Goal: Task Accomplishment & Management: Use online tool/utility

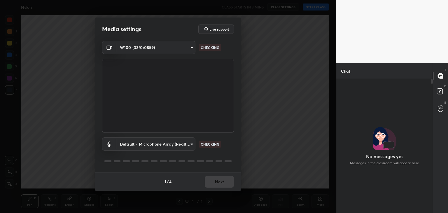
scroll to position [2, 2]
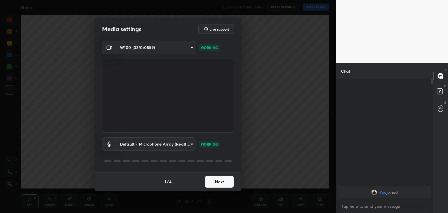
click at [219, 180] on button "Next" at bounding box center [219, 182] width 29 height 12
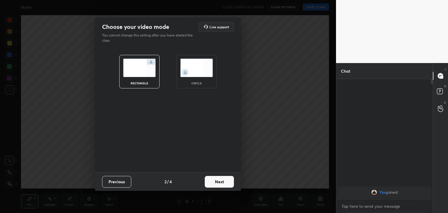
click at [193, 78] on div "circle" at bounding box center [197, 72] width 40 height 34
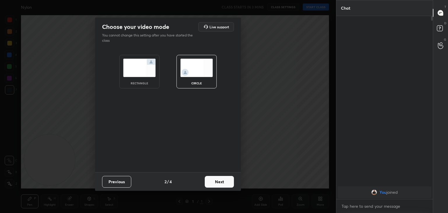
scroll to position [133, 95]
click at [220, 181] on button "Next" at bounding box center [219, 182] width 29 height 12
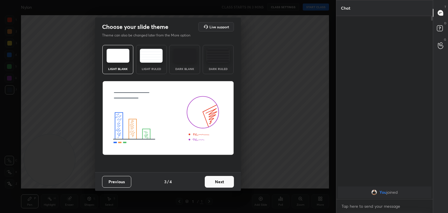
click at [220, 181] on button "Next" at bounding box center [219, 182] width 29 height 12
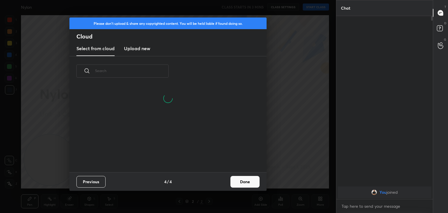
scroll to position [86, 187]
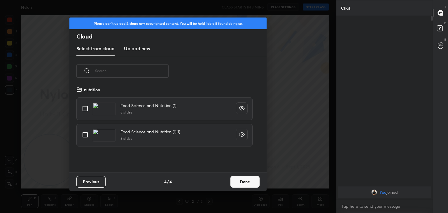
click at [135, 48] on h3 "Upload new" at bounding box center [137, 48] width 26 height 7
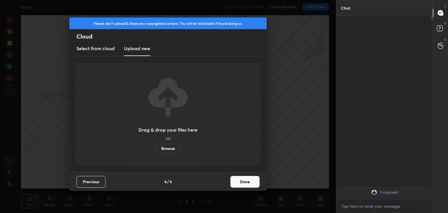
click at [168, 150] on label "Browse" at bounding box center [168, 148] width 26 height 9
click at [155, 150] on input "Browse" at bounding box center [155, 148] width 0 height 9
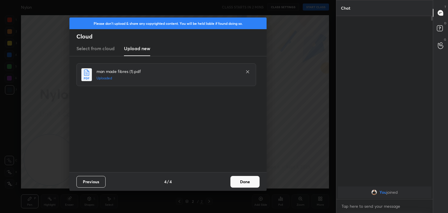
click at [241, 181] on button "Done" at bounding box center [245, 182] width 29 height 12
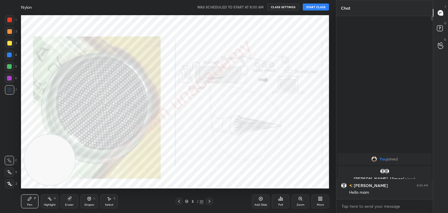
click at [313, 7] on button "START CLASS" at bounding box center [316, 7] width 26 height 7
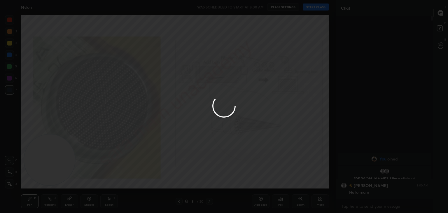
type textarea "x"
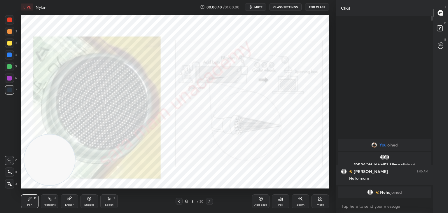
click at [179, 199] on icon at bounding box center [179, 201] width 5 height 5
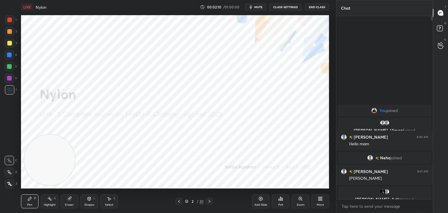
click at [260, 201] on div "Add Slide" at bounding box center [261, 201] width 18 height 14
click at [2, 185] on div "1 2 3 4 5 6 7 C X Z C X Z E E Erase all H H" at bounding box center [9, 101] width 19 height 173
click at [8, 184] on icon at bounding box center [9, 184] width 5 height 4
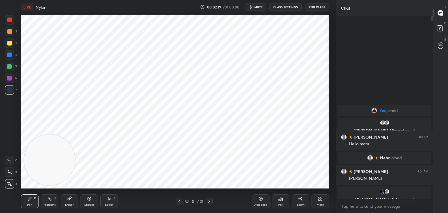
click at [13, 20] on div at bounding box center [9, 19] width 9 height 9
click at [111, 201] on icon at bounding box center [109, 199] width 5 height 5
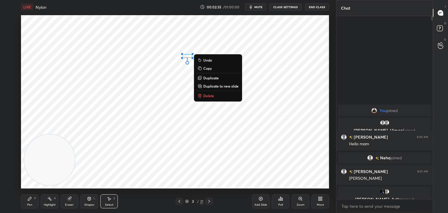
click at [98, 160] on div "0 ° Undo Copy Duplicate Duplicate to new slide Delete" at bounding box center [175, 101] width 308 height 173
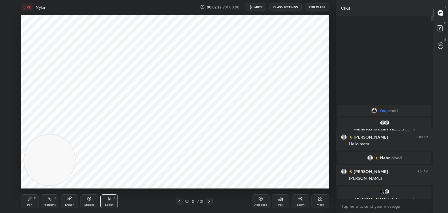
click at [69, 202] on div "Eraser" at bounding box center [70, 201] width 18 height 14
click at [29, 200] on icon at bounding box center [30, 199] width 4 height 4
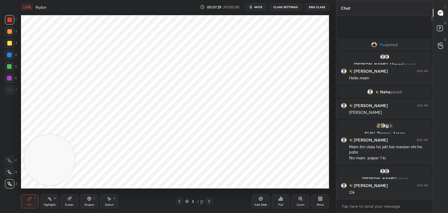
click at [182, 202] on div at bounding box center [179, 201] width 7 height 7
click at [209, 202] on icon at bounding box center [209, 201] width 5 height 5
click at [208, 202] on icon at bounding box center [209, 201] width 5 height 5
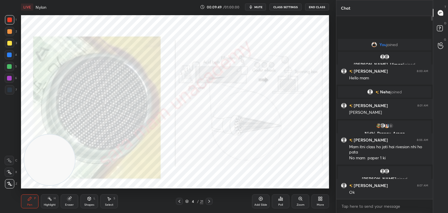
click at [211, 200] on icon at bounding box center [209, 201] width 5 height 5
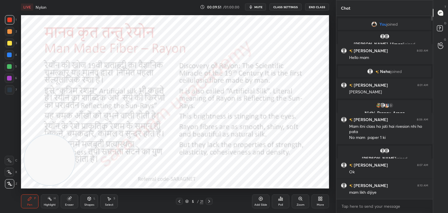
click at [209, 200] on icon at bounding box center [209, 201] width 5 height 5
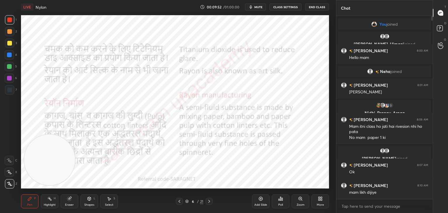
click at [209, 200] on icon at bounding box center [209, 201] width 5 height 5
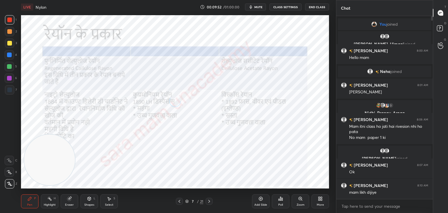
click at [208, 201] on icon at bounding box center [209, 201] width 5 height 5
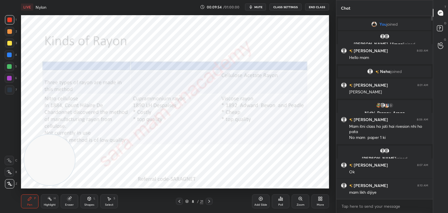
click at [209, 199] on icon at bounding box center [209, 201] width 5 height 5
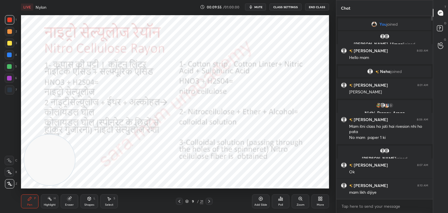
click at [209, 199] on icon at bounding box center [209, 201] width 5 height 5
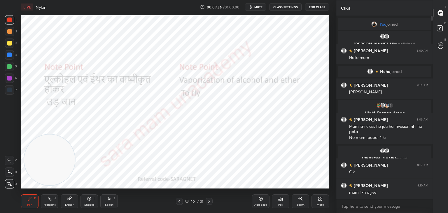
click at [209, 199] on div at bounding box center [209, 201] width 7 height 7
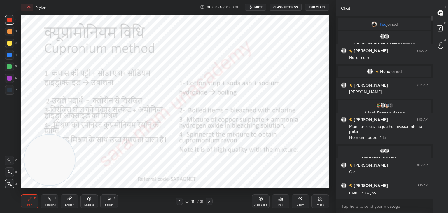
click at [210, 199] on icon at bounding box center [209, 201] width 5 height 5
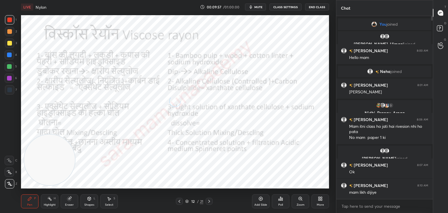
click at [210, 199] on div at bounding box center [209, 201] width 7 height 7
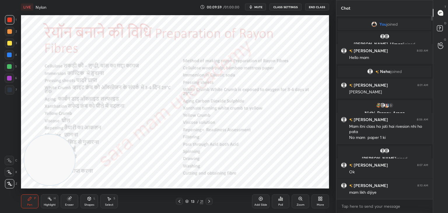
click at [209, 201] on icon at bounding box center [209, 201] width 5 height 5
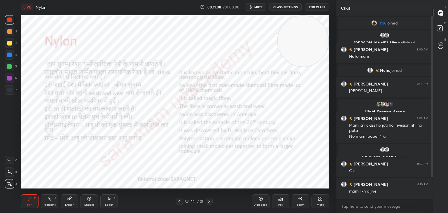
scroll to position [30, 0]
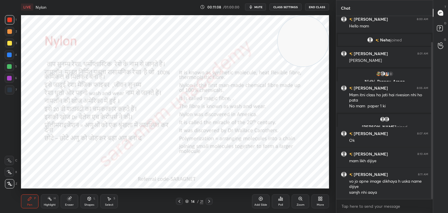
drag, startPoint x: 432, startPoint y: 151, endPoint x: 436, endPoint y: 184, distance: 33.0
click at [436, 184] on div "Chat [PERSON_NAME], [PERSON_NAME] joined [PERSON_NAME] 8:00 AM Hello mam [PERSO…" at bounding box center [392, 106] width 112 height 213
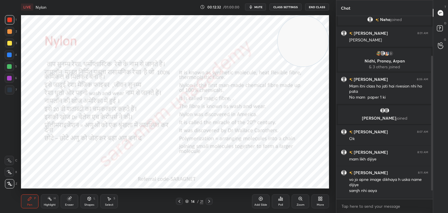
scroll to position [84, 0]
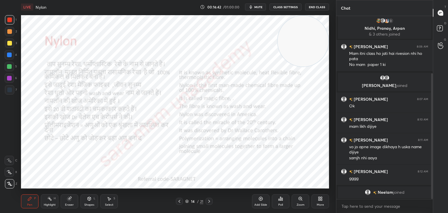
click at [208, 201] on icon at bounding box center [209, 201] width 5 height 5
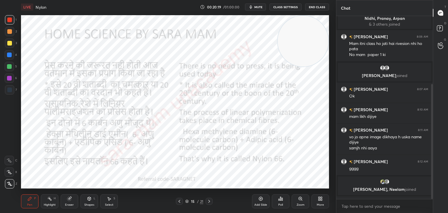
scroll to position [108, 0]
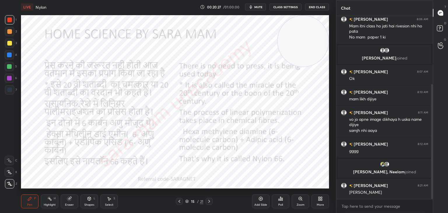
click at [210, 200] on icon at bounding box center [209, 201] width 5 height 5
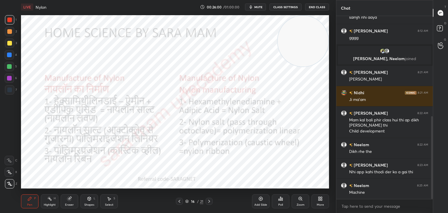
scroll to position [235, 0]
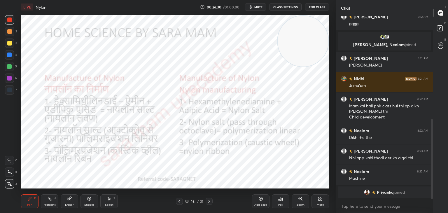
click at [211, 200] on icon at bounding box center [209, 201] width 5 height 5
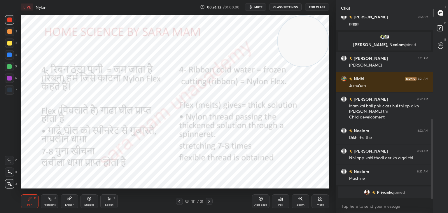
click at [179, 203] on icon at bounding box center [179, 201] width 5 height 5
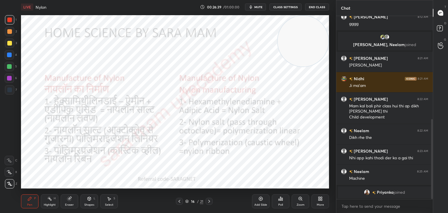
click at [210, 202] on icon at bounding box center [209, 201] width 5 height 5
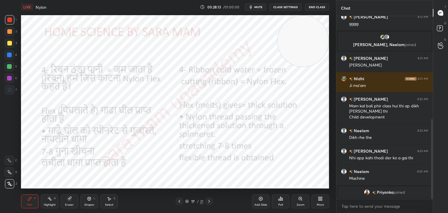
click at [186, 201] on icon at bounding box center [187, 200] width 3 height 1
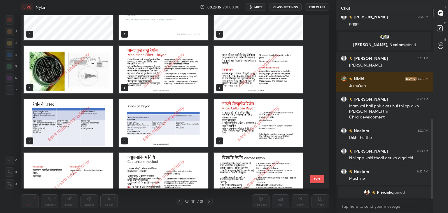
scroll to position [25, 0]
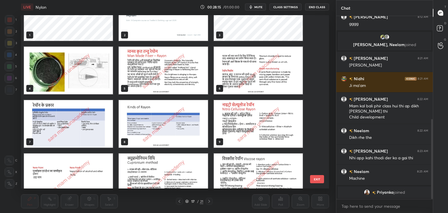
click at [66, 72] on img "grid" at bounding box center [68, 71] width 89 height 48
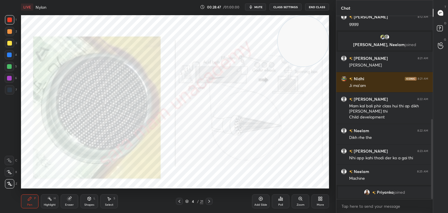
click at [189, 201] on div "4 / 21" at bounding box center [194, 201] width 18 height 5
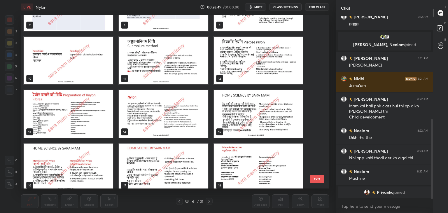
scroll to position [200, 0]
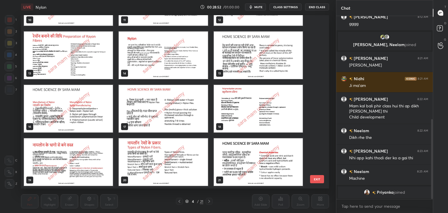
click at [72, 108] on img "grid" at bounding box center [68, 109] width 89 height 48
click at [73, 109] on img "grid" at bounding box center [68, 109] width 89 height 48
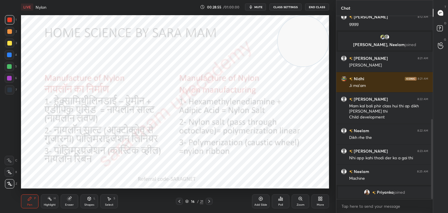
click at [207, 202] on icon at bounding box center [209, 201] width 5 height 5
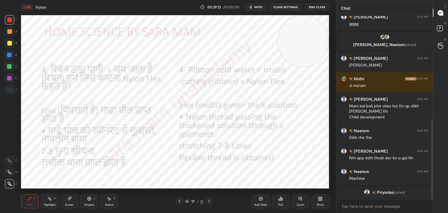
click at [179, 202] on icon at bounding box center [179, 201] width 5 height 5
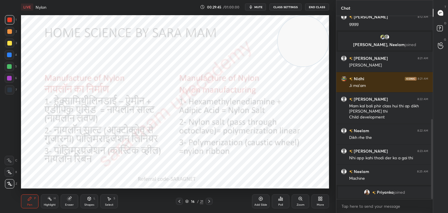
click at [209, 202] on icon at bounding box center [209, 201] width 2 height 3
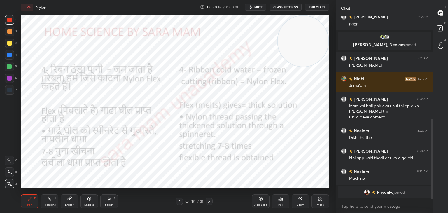
click at [208, 200] on icon at bounding box center [209, 201] width 5 height 5
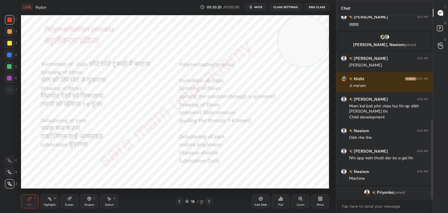
click at [178, 201] on icon at bounding box center [179, 201] width 5 height 5
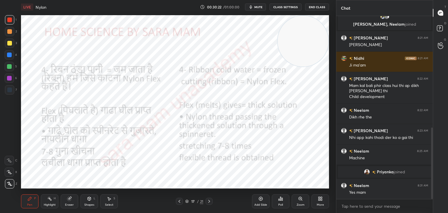
scroll to position [286, 0]
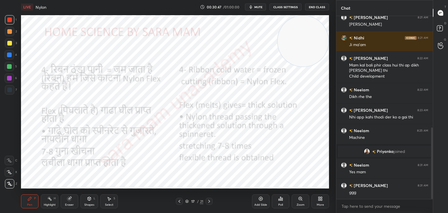
click at [209, 201] on icon at bounding box center [209, 201] width 5 height 5
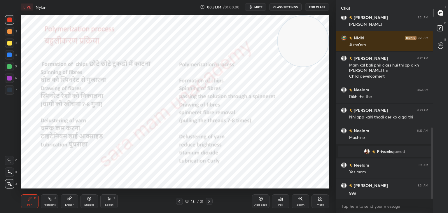
click at [209, 199] on div at bounding box center [209, 201] width 7 height 7
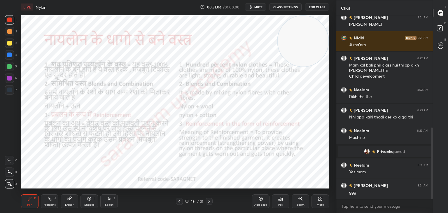
click at [177, 201] on div at bounding box center [179, 201] width 7 height 7
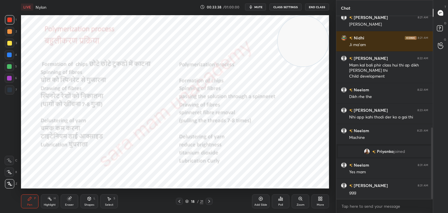
click at [109, 203] on div "Select S" at bounding box center [109, 201] width 18 height 14
click at [69, 198] on icon at bounding box center [69, 199] width 5 height 5
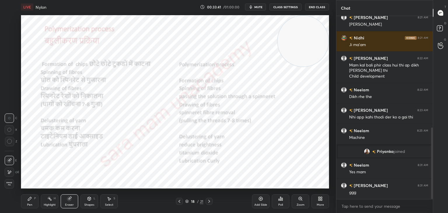
click at [29, 201] on icon at bounding box center [30, 199] width 4 height 4
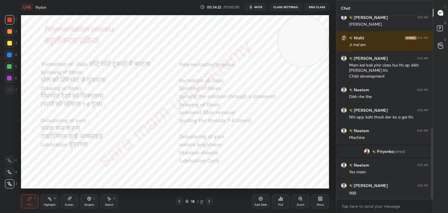
click at [208, 201] on icon at bounding box center [209, 201] width 5 height 5
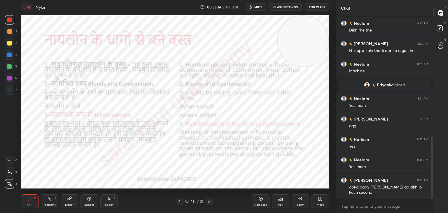
scroll to position [373, 0]
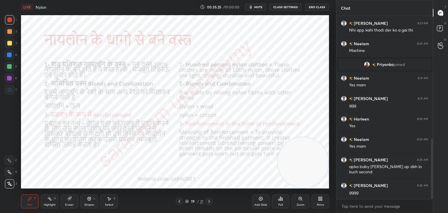
click at [31, 204] on div "Pen" at bounding box center [29, 205] width 5 height 3
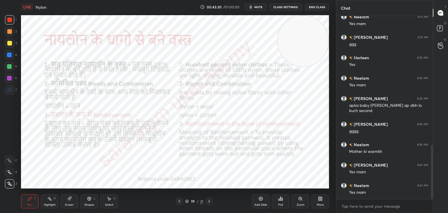
scroll to position [455, 0]
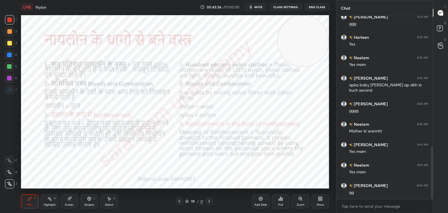
click at [209, 200] on icon at bounding box center [209, 201] width 5 height 5
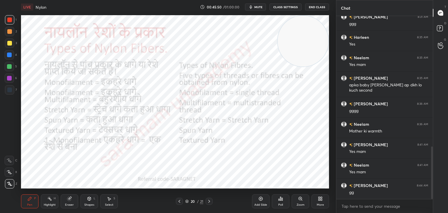
click at [10, 53] on div at bounding box center [9, 55] width 5 height 5
click at [11, 32] on div at bounding box center [9, 31] width 5 height 5
click at [9, 20] on div at bounding box center [9, 20] width 5 height 5
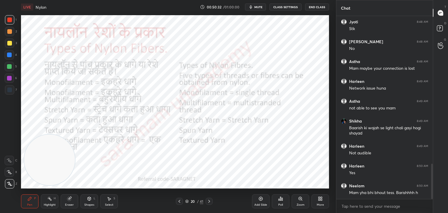
scroll to position [790, 0]
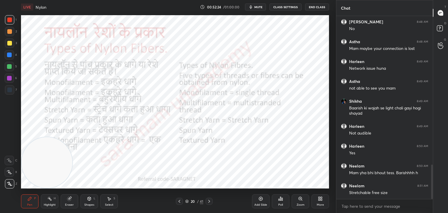
click at [180, 201] on icon at bounding box center [180, 201] width 2 height 3
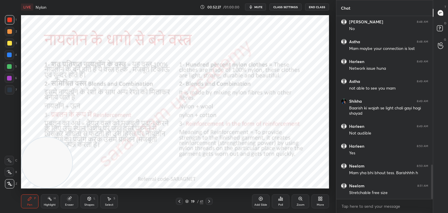
click at [180, 202] on icon at bounding box center [180, 201] width 2 height 3
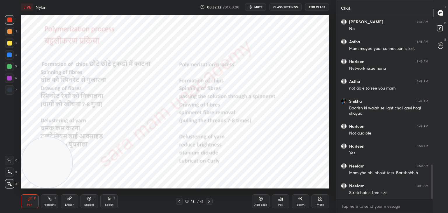
click at [209, 202] on icon at bounding box center [209, 201] width 2 height 3
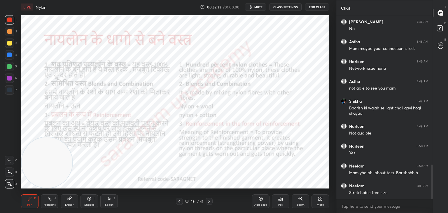
click at [209, 203] on icon at bounding box center [209, 201] width 5 height 5
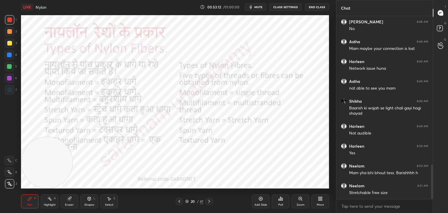
click at [209, 202] on icon at bounding box center [209, 201] width 5 height 5
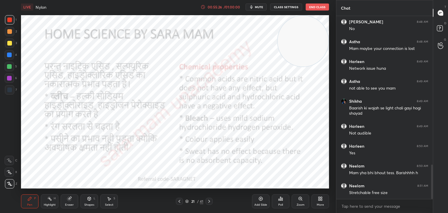
click at [209, 202] on icon at bounding box center [209, 201] width 5 height 5
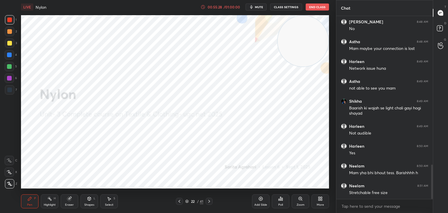
click at [180, 201] on icon at bounding box center [180, 201] width 2 height 3
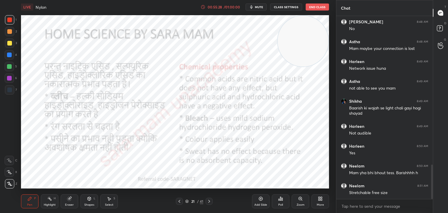
click at [178, 202] on icon at bounding box center [179, 201] width 5 height 5
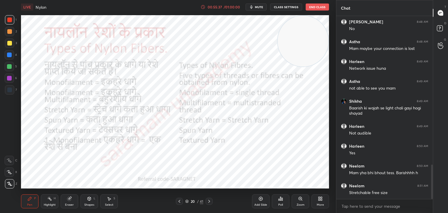
click at [181, 202] on icon at bounding box center [179, 201] width 5 height 5
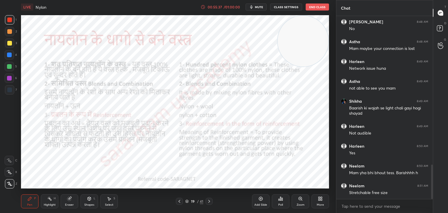
click at [179, 201] on icon at bounding box center [179, 201] width 5 height 5
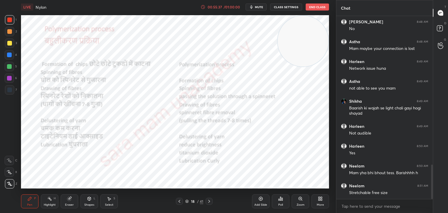
click at [178, 202] on icon at bounding box center [179, 201] width 5 height 5
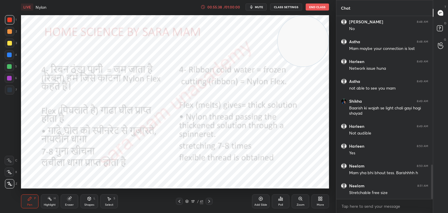
click at [180, 201] on icon at bounding box center [180, 201] width 2 height 3
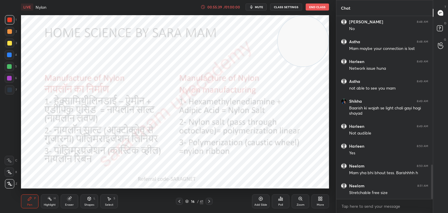
click at [181, 201] on icon at bounding box center [179, 201] width 5 height 5
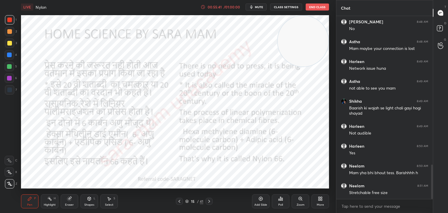
click at [209, 200] on icon at bounding box center [209, 201] width 5 height 5
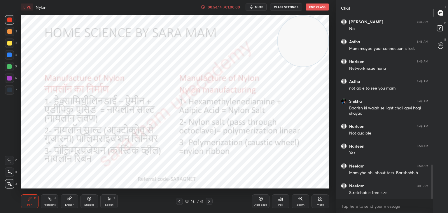
scroll to position [809, 0]
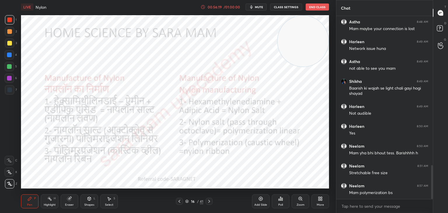
click at [257, 203] on div "Add Slide" at bounding box center [261, 201] width 18 height 14
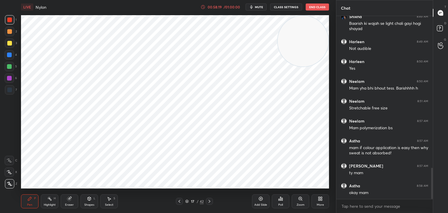
scroll to position [894, 0]
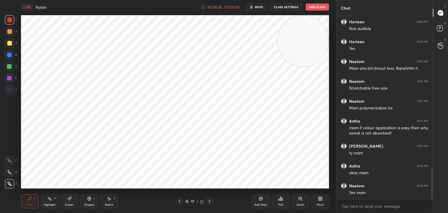
click at [181, 202] on icon at bounding box center [179, 201] width 5 height 5
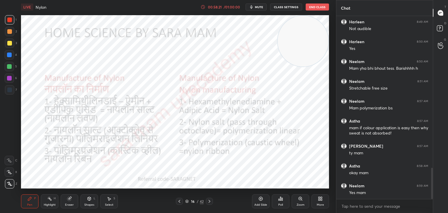
click at [180, 202] on icon at bounding box center [179, 201] width 5 height 5
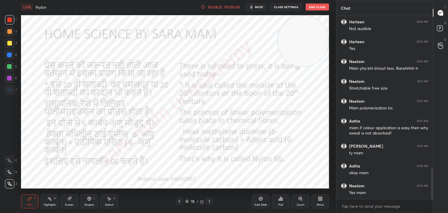
click at [179, 201] on icon at bounding box center [180, 201] width 2 height 3
click at [179, 201] on icon at bounding box center [179, 201] width 5 height 5
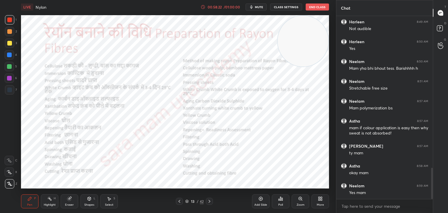
click at [180, 200] on icon at bounding box center [180, 201] width 2 height 3
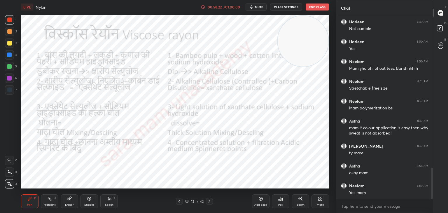
click at [179, 202] on icon at bounding box center [180, 201] width 2 height 3
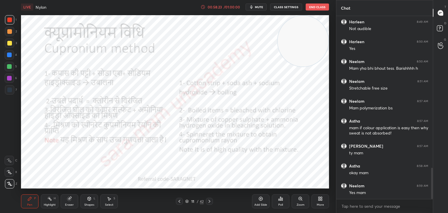
click at [178, 202] on icon at bounding box center [179, 201] width 5 height 5
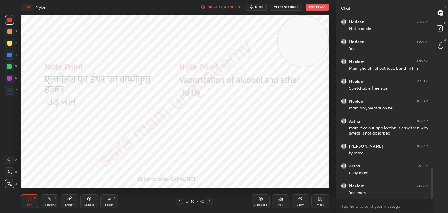
click at [180, 201] on icon at bounding box center [179, 201] width 5 height 5
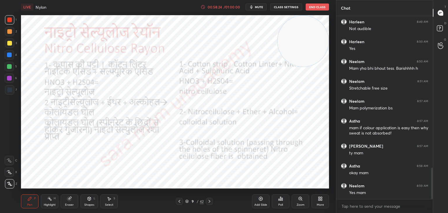
click at [181, 202] on icon at bounding box center [179, 201] width 5 height 5
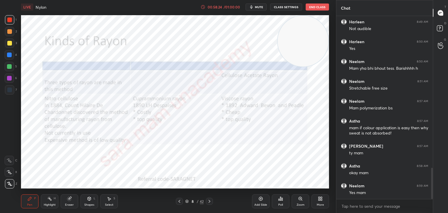
click at [180, 201] on icon at bounding box center [179, 201] width 5 height 5
click at [181, 202] on icon at bounding box center [179, 201] width 5 height 5
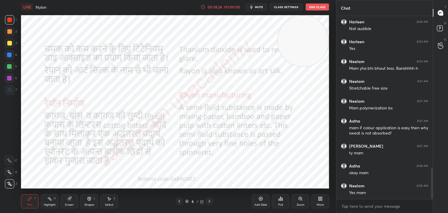
click at [180, 201] on icon at bounding box center [179, 201] width 5 height 5
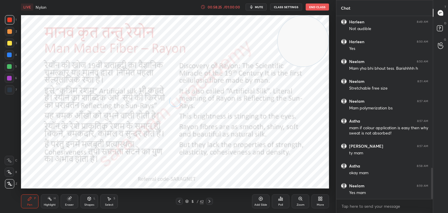
click at [181, 201] on icon at bounding box center [179, 201] width 5 height 5
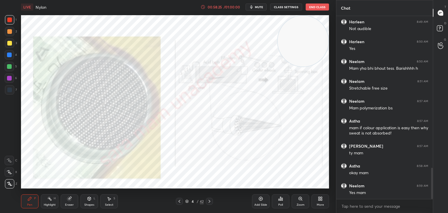
click at [180, 201] on icon at bounding box center [179, 201] width 5 height 5
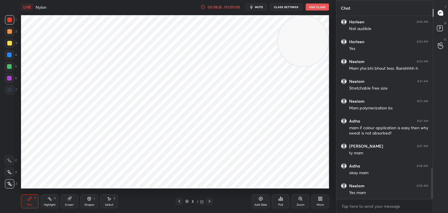
click at [180, 201] on icon at bounding box center [179, 201] width 5 height 5
click at [180, 202] on icon at bounding box center [179, 201] width 5 height 5
click at [179, 202] on icon at bounding box center [179, 201] width 5 height 5
click at [178, 201] on icon at bounding box center [179, 201] width 5 height 5
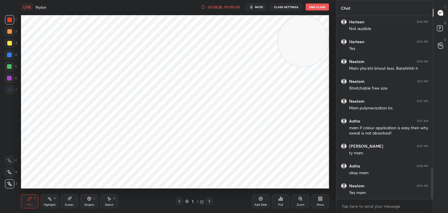
click at [179, 202] on icon at bounding box center [179, 201] width 5 height 5
click at [180, 202] on icon at bounding box center [179, 201] width 5 height 5
click at [181, 201] on icon at bounding box center [179, 201] width 5 height 5
click at [180, 203] on icon at bounding box center [179, 201] width 5 height 5
click at [179, 204] on icon at bounding box center [179, 201] width 5 height 5
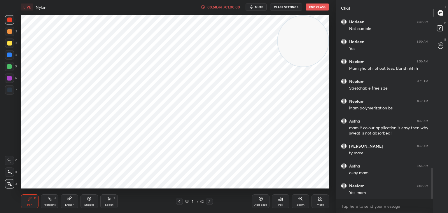
scroll to position [914, 0]
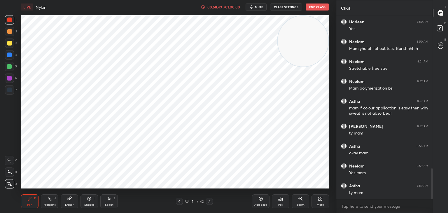
click at [321, 8] on button "End Class" at bounding box center [317, 7] width 23 height 7
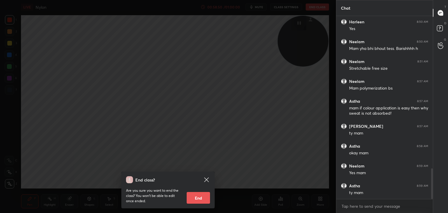
click at [197, 199] on button "End" at bounding box center [198, 198] width 23 height 12
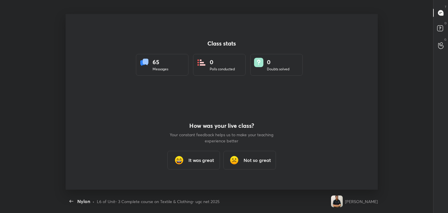
scroll to position [29022, 28754]
click at [204, 160] on h3 "It was great" at bounding box center [202, 160] width 26 height 7
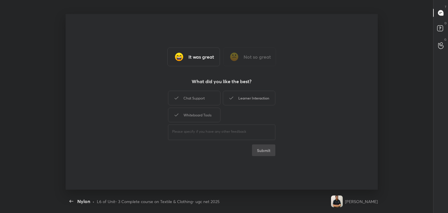
click at [203, 98] on div "Chat Support" at bounding box center [194, 98] width 53 height 15
click at [260, 100] on div "Learner Interaction" at bounding box center [249, 98] width 53 height 15
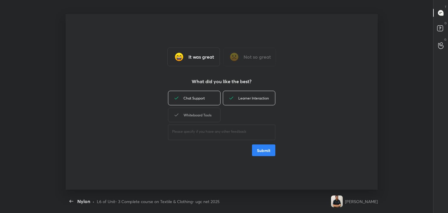
click at [208, 118] on div "Whiteboard Tools" at bounding box center [194, 115] width 53 height 15
click at [265, 149] on button "Submit" at bounding box center [263, 151] width 23 height 12
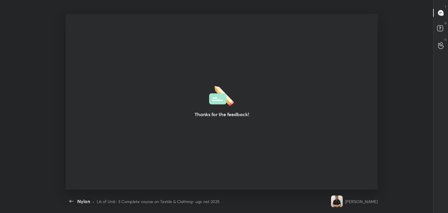
type textarea "x"
